Goal: Information Seeking & Learning: Learn about a topic

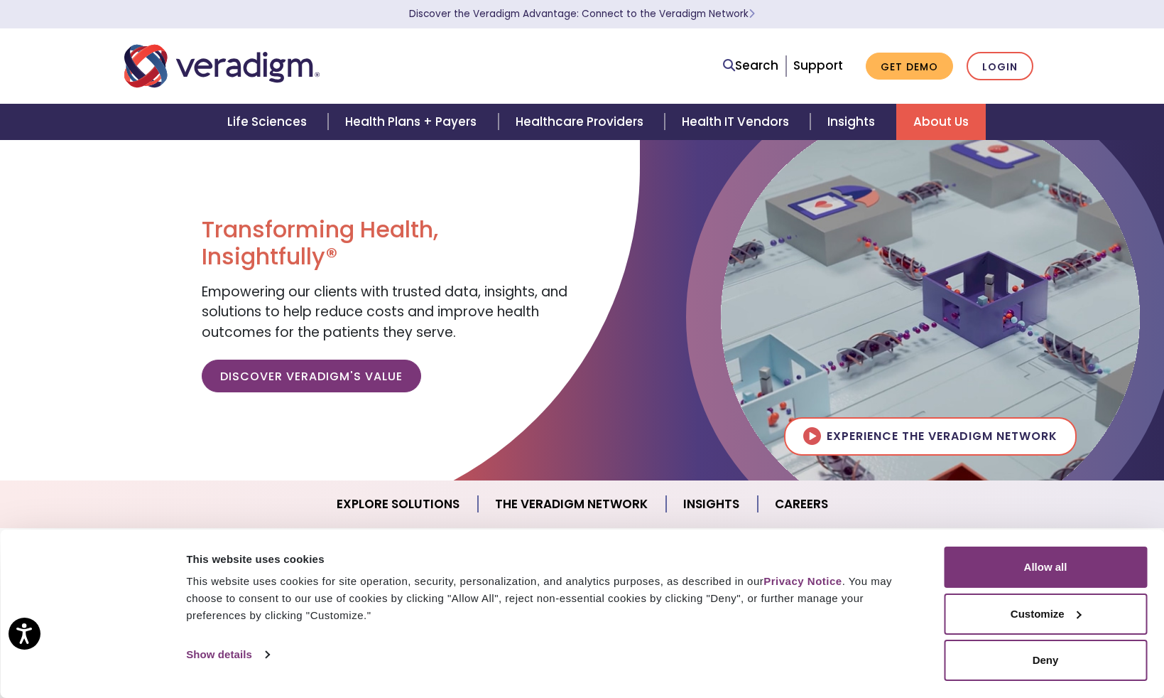
click at [915, 116] on link "About Us" at bounding box center [942, 122] width 90 height 36
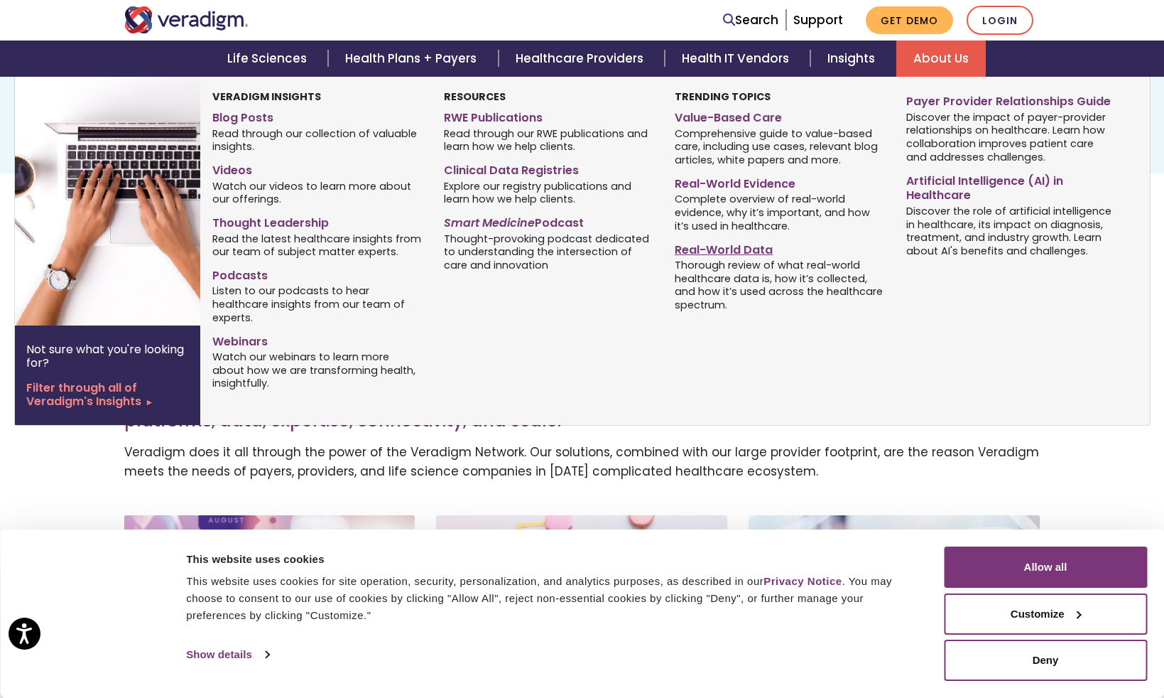
scroll to position [142, 0]
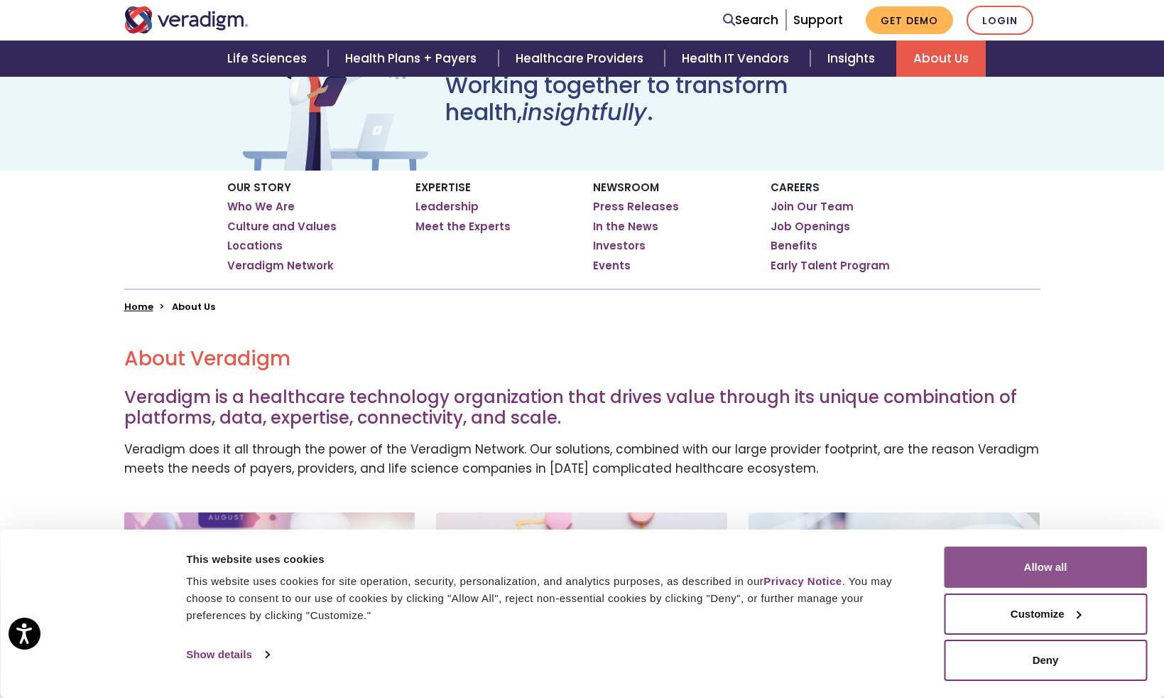
click at [1015, 561] on button "Allow all" at bounding box center [1045, 566] width 203 height 41
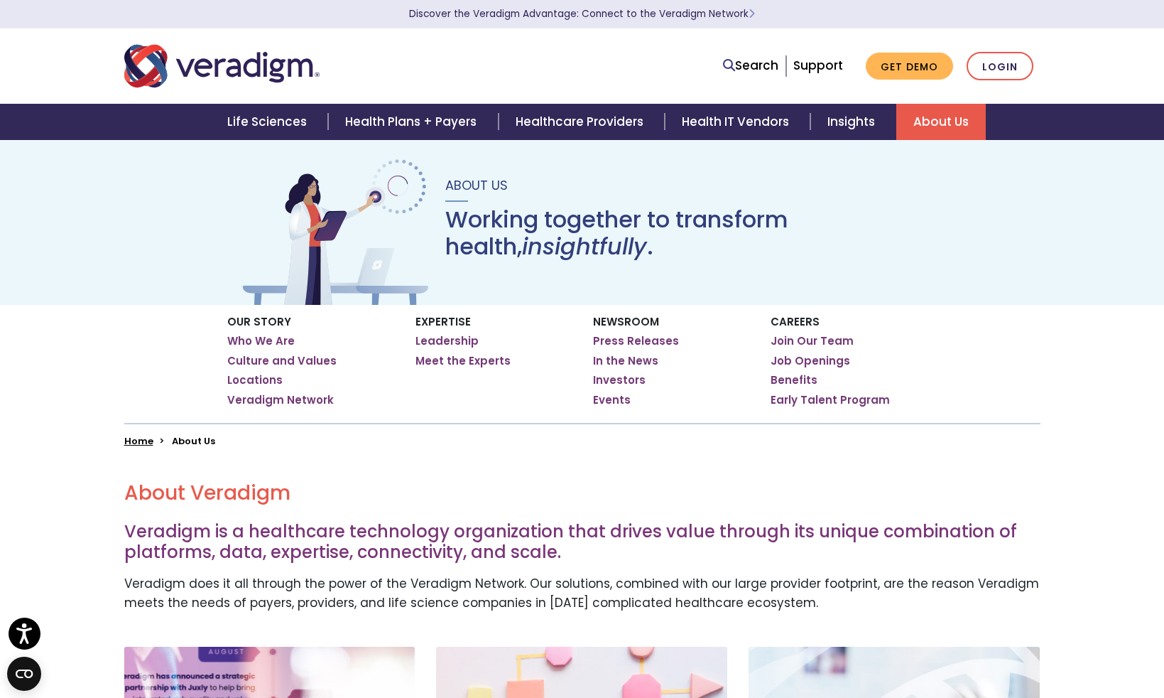
scroll to position [0, 0]
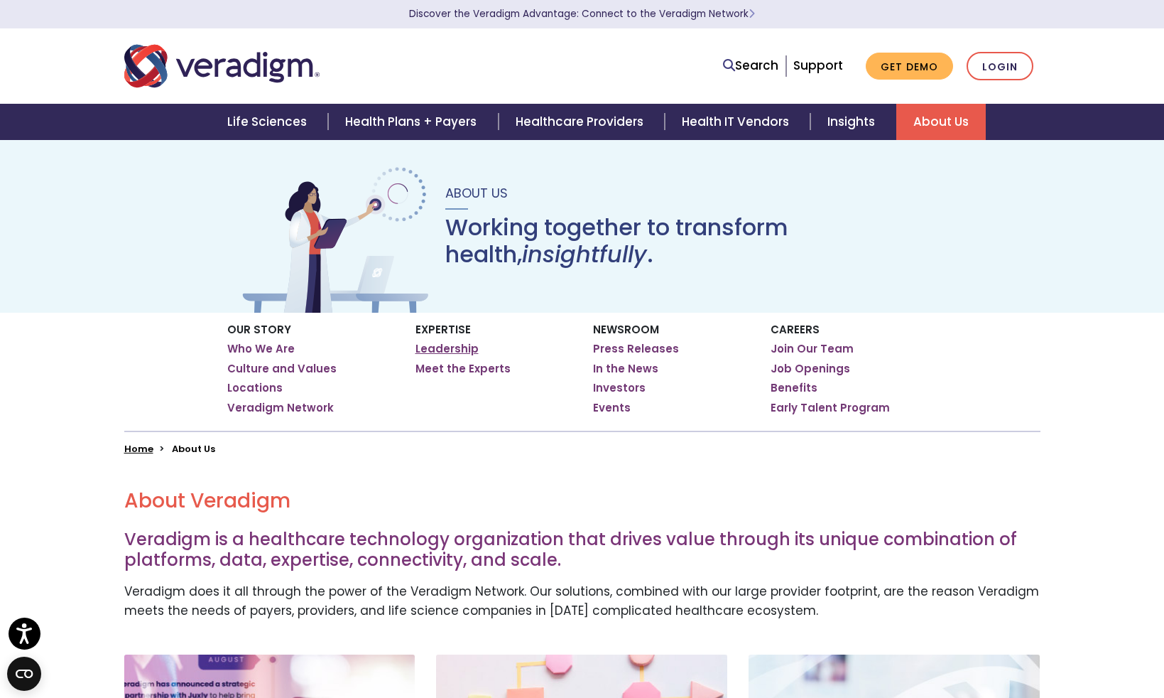
click at [455, 352] on link "Leadership" at bounding box center [447, 349] width 63 height 14
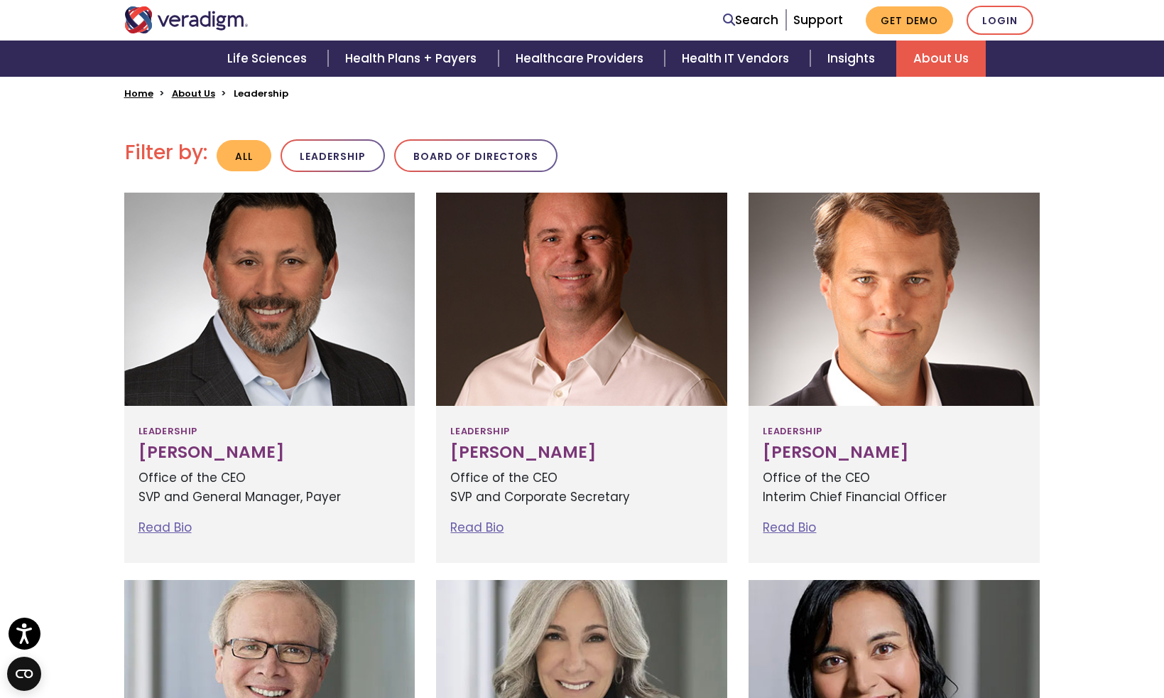
scroll to position [284, 0]
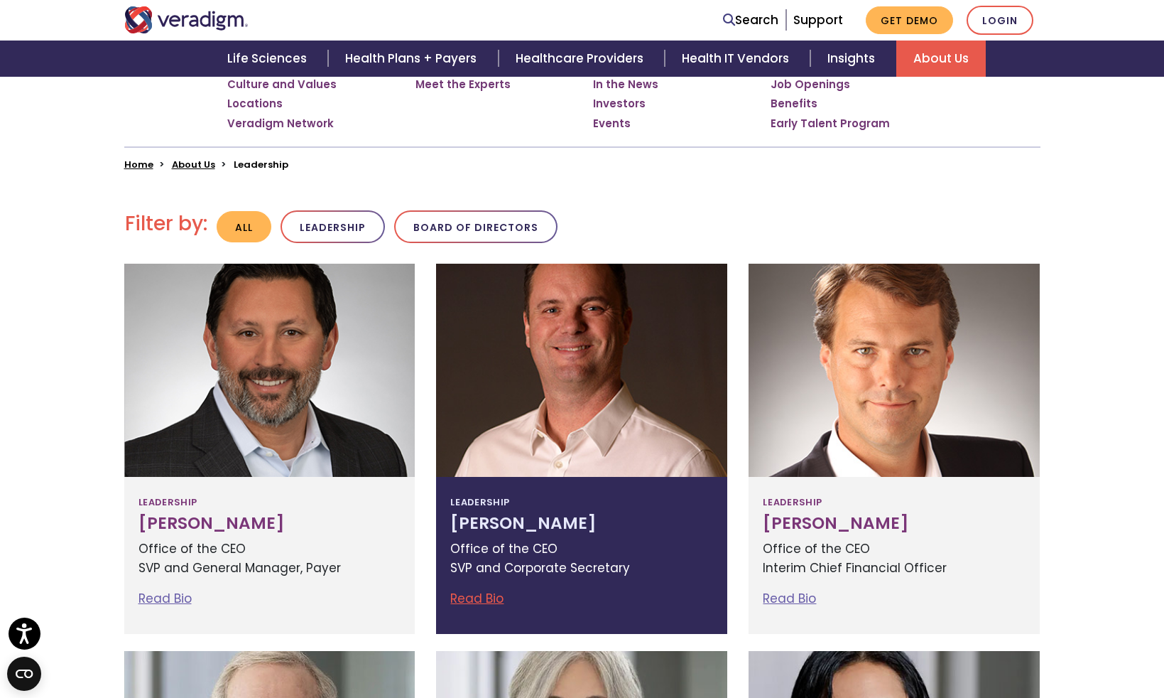
click at [651, 372] on div at bounding box center [581, 370] width 291 height 213
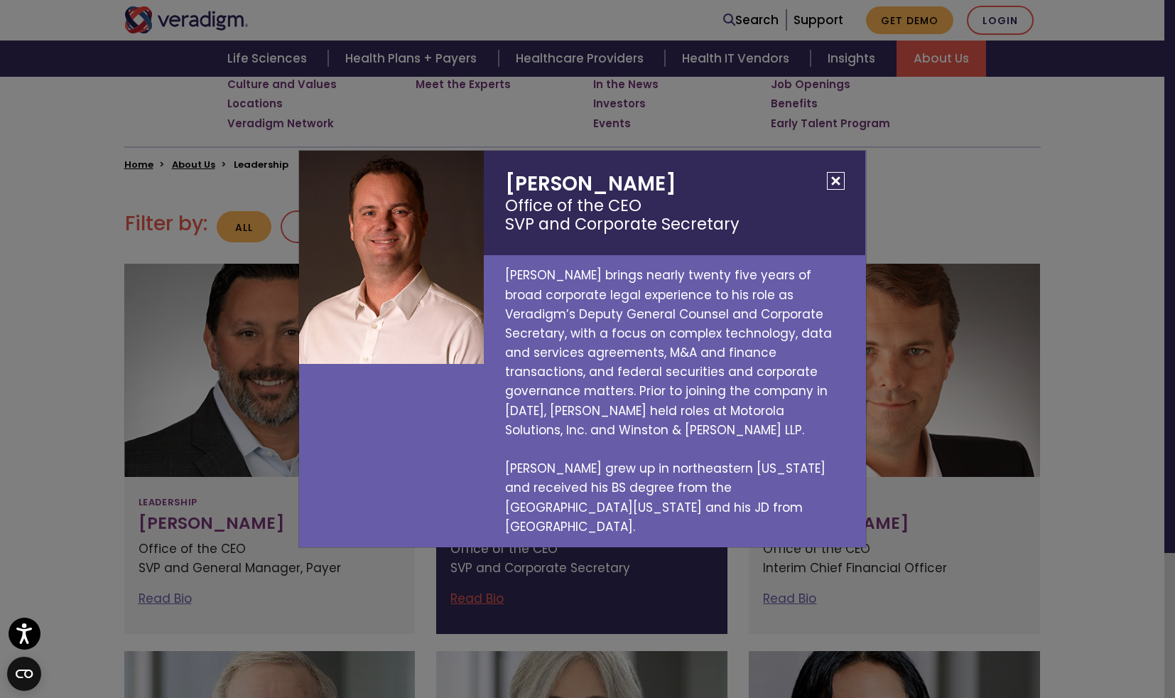
click at [837, 190] on button "Close" at bounding box center [836, 181] width 18 height 18
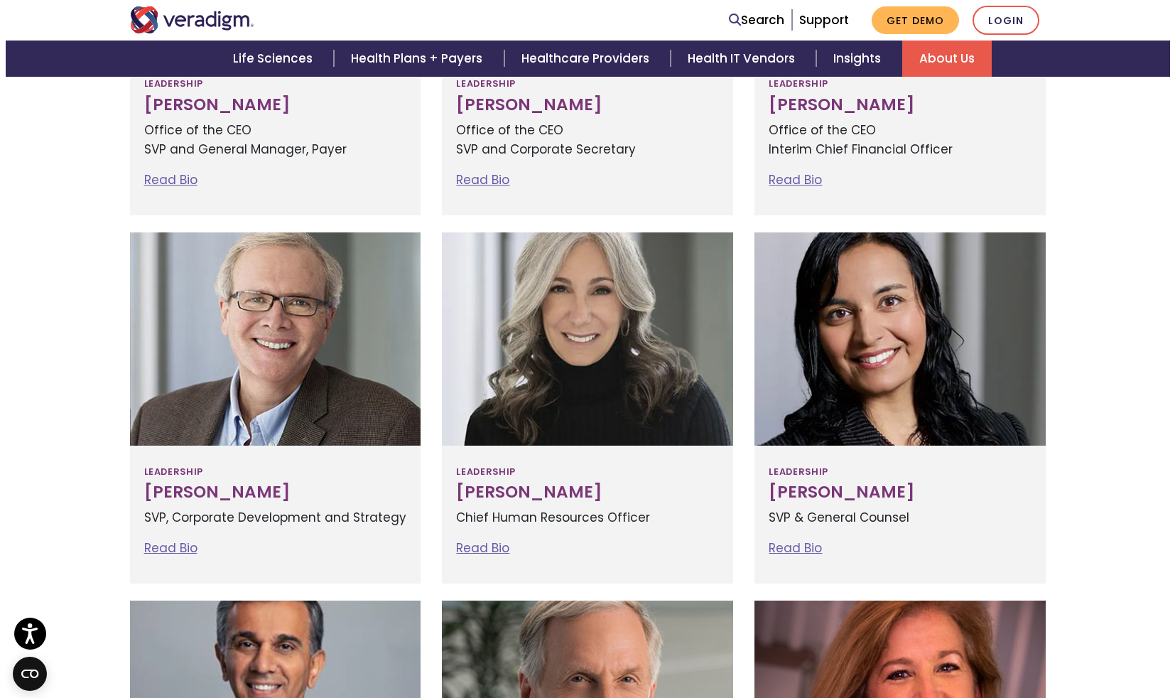
scroll to position [710, 0]
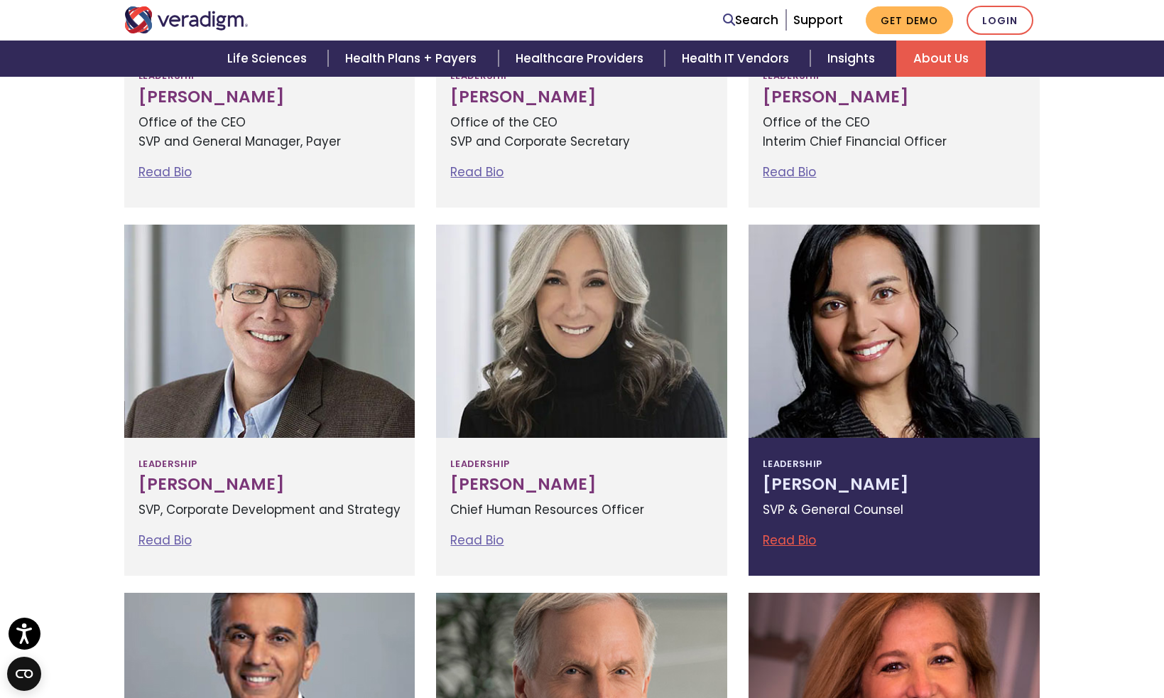
click at [904, 483] on h3 "Tejal Vakharia" at bounding box center [894, 485] width 263 height 20
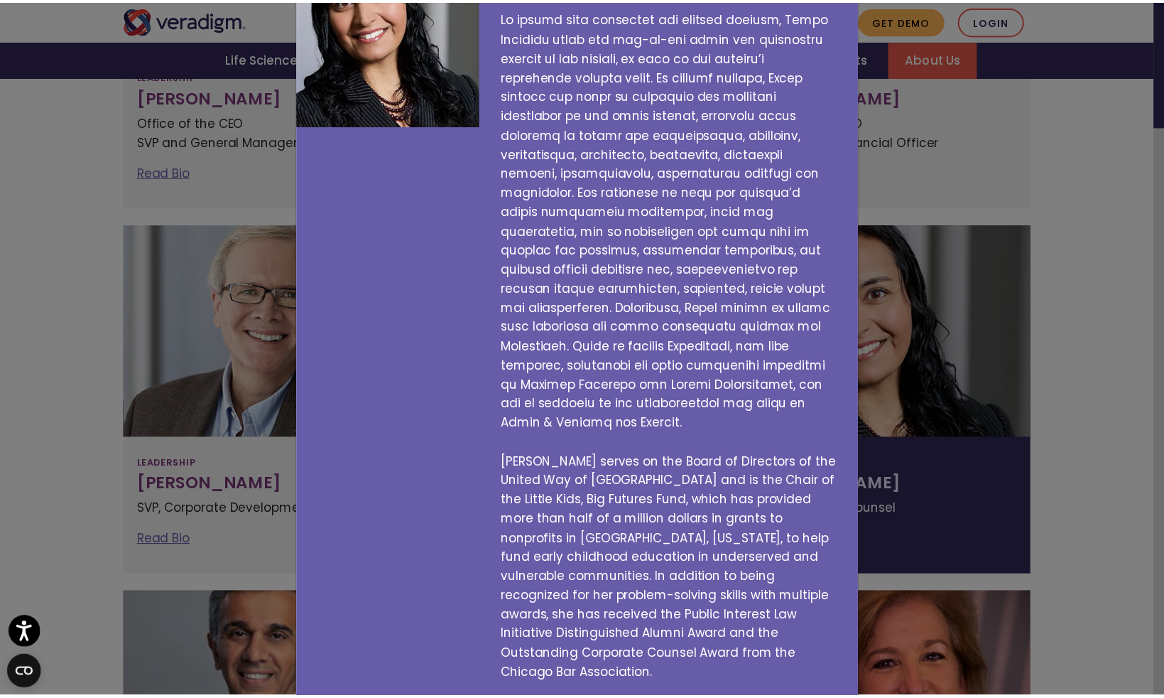
scroll to position [0, 0]
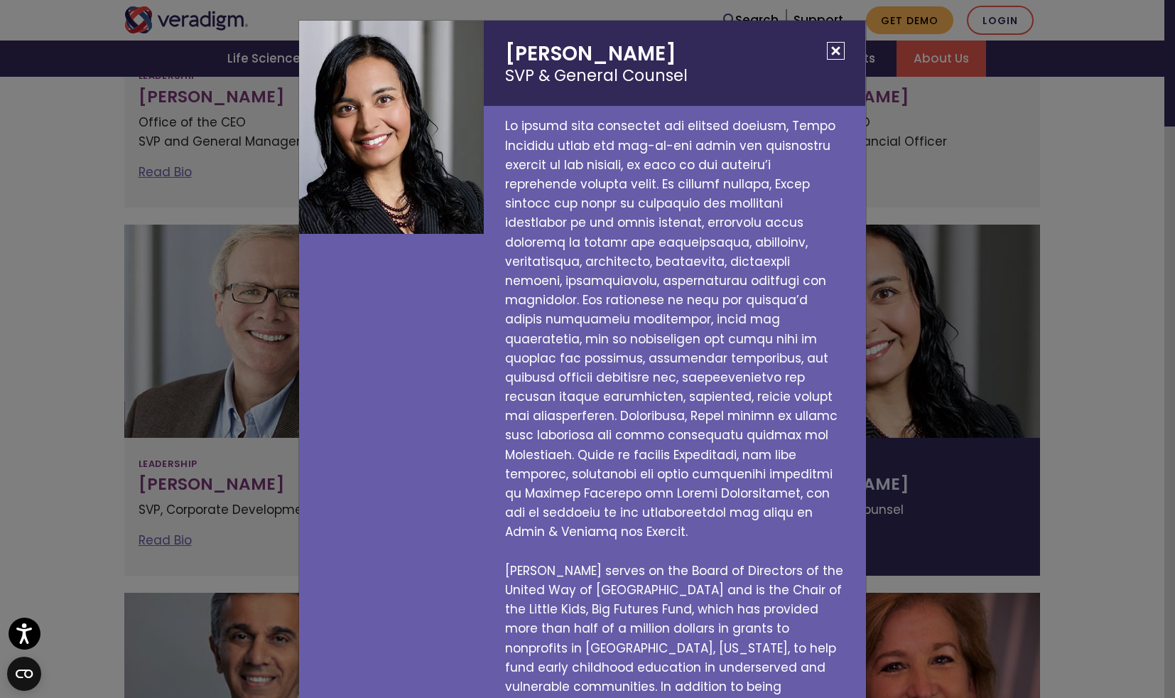
click at [827, 56] on button "Close" at bounding box center [836, 51] width 18 height 18
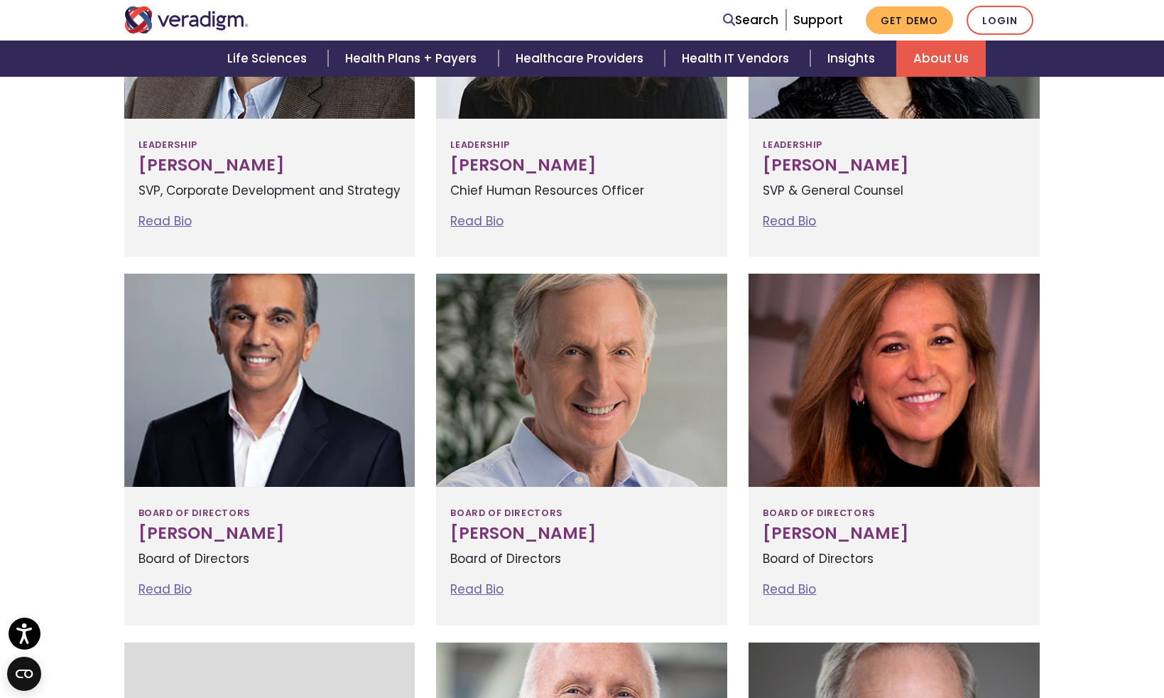
scroll to position [1137, 0]
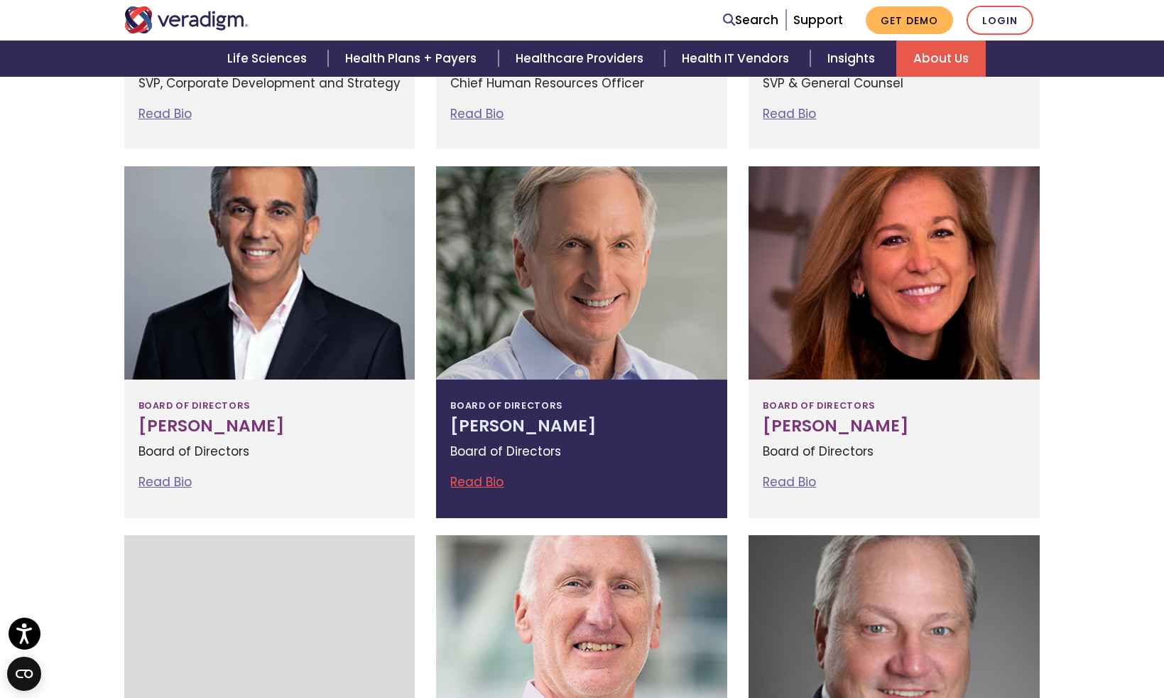
click at [565, 423] on h3 "Bruce Felt" at bounding box center [581, 426] width 263 height 20
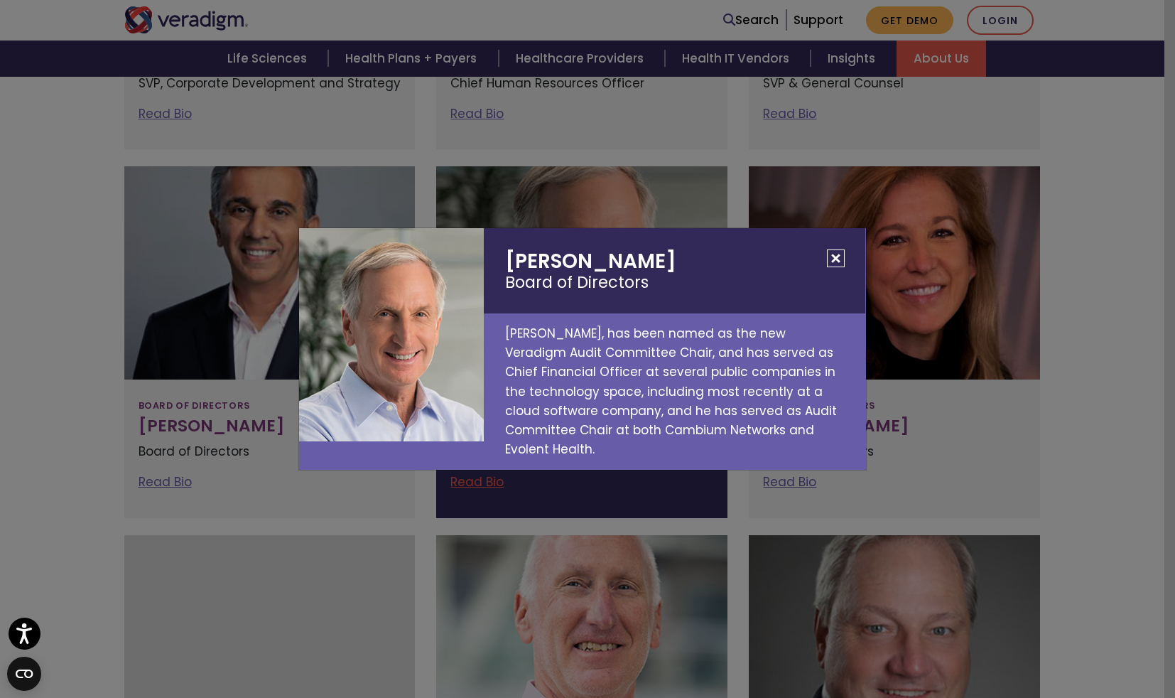
click at [828, 267] on button "Close" at bounding box center [836, 258] width 18 height 18
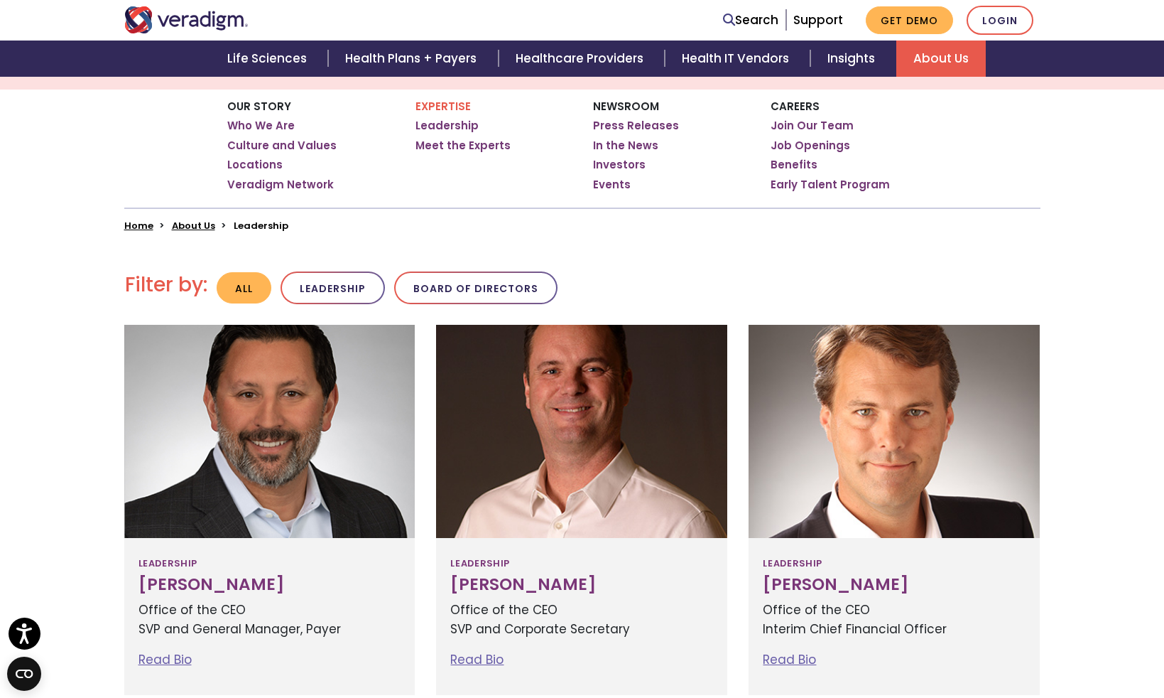
scroll to position [224, 0]
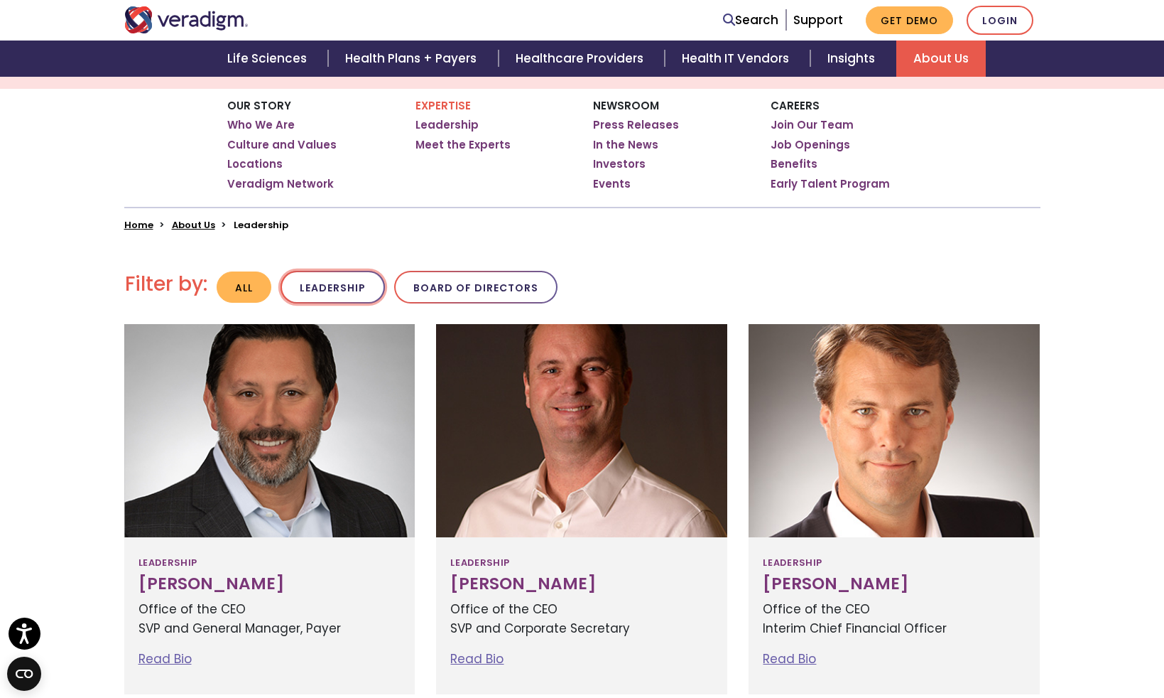
click at [367, 296] on button "Leadership" at bounding box center [333, 287] width 104 height 33
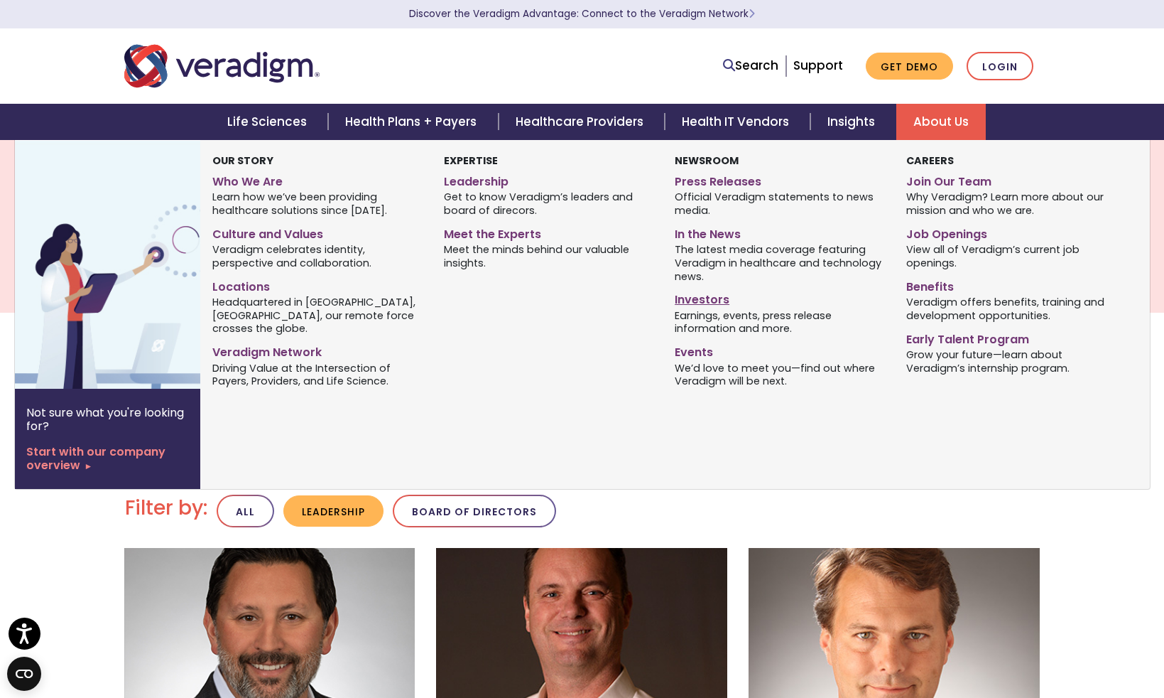
click at [698, 296] on link "Investors" at bounding box center [780, 297] width 210 height 21
